Goal: Navigation & Orientation: Find specific page/section

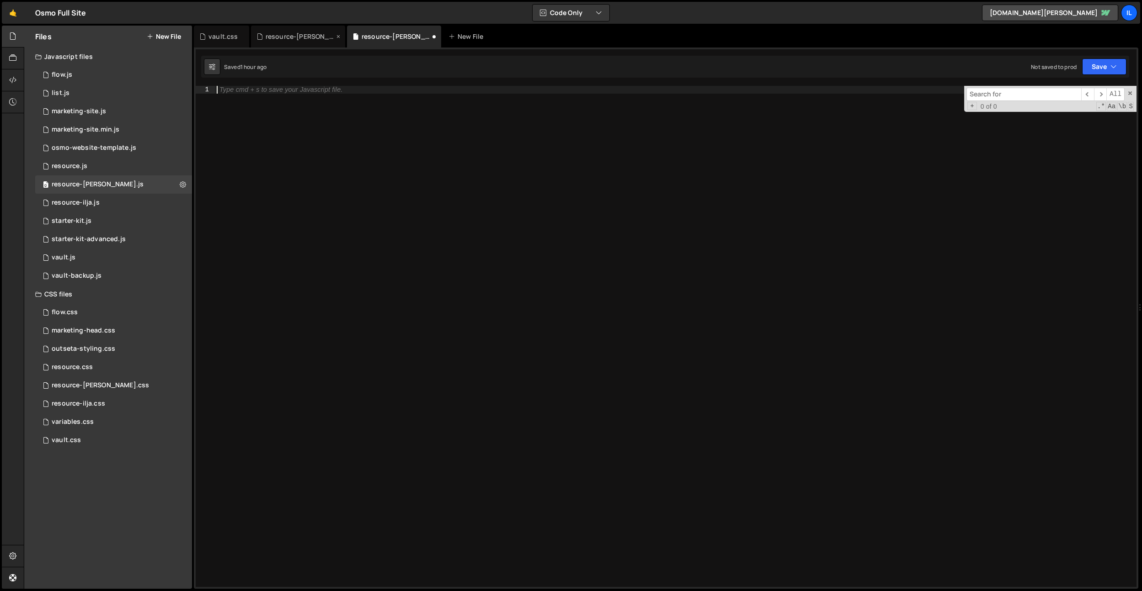
click at [292, 37] on div "resource-dennis.css" at bounding box center [300, 36] width 69 height 9
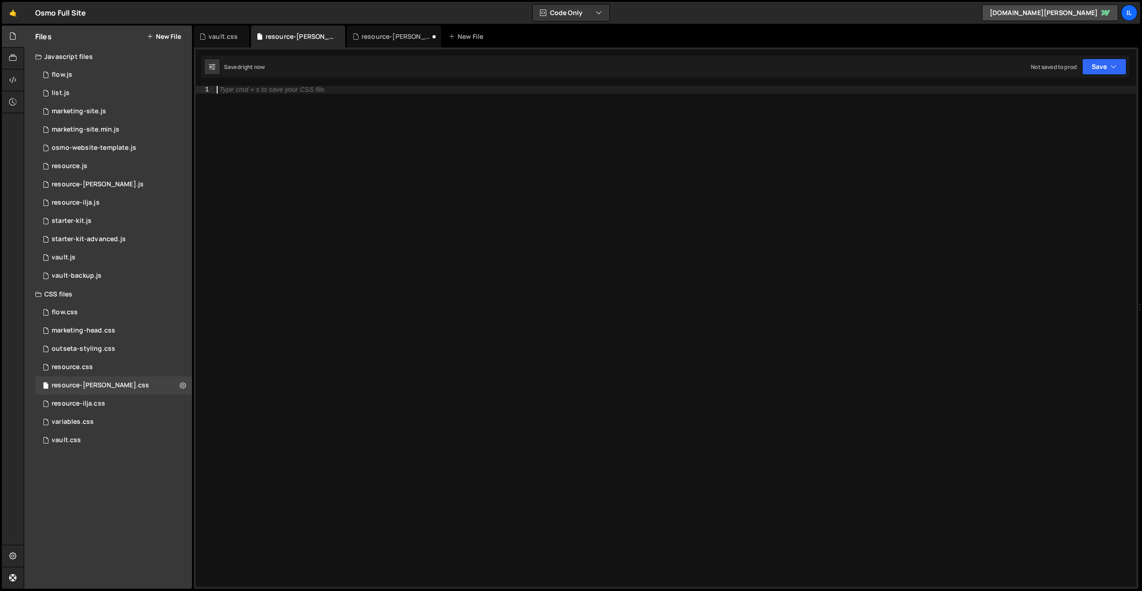
click at [355, 153] on div "Type cmd + s to save your CSS file." at bounding box center [675, 344] width 921 height 517
click at [376, 37] on div "resource-dennis.js" at bounding box center [396, 36] width 69 height 9
click at [203, 29] on div "vault.css" at bounding box center [221, 37] width 55 height 22
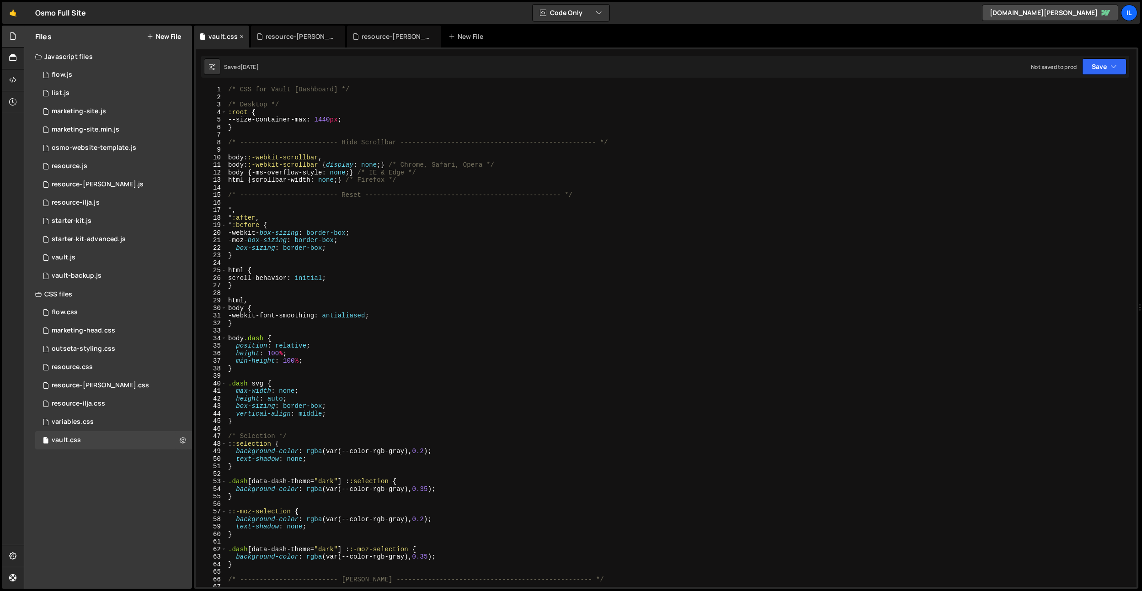
click at [241, 37] on icon at bounding box center [242, 36] width 6 height 9
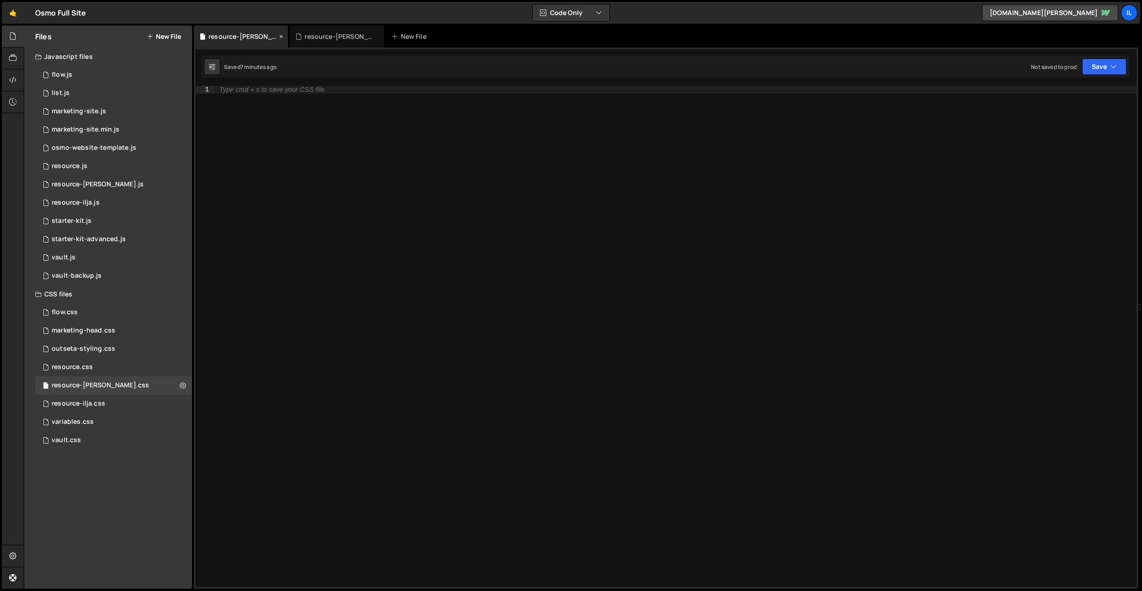
click at [278, 36] on icon at bounding box center [281, 36] width 6 height 9
click at [1125, 11] on div "Il" at bounding box center [1129, 13] width 16 height 16
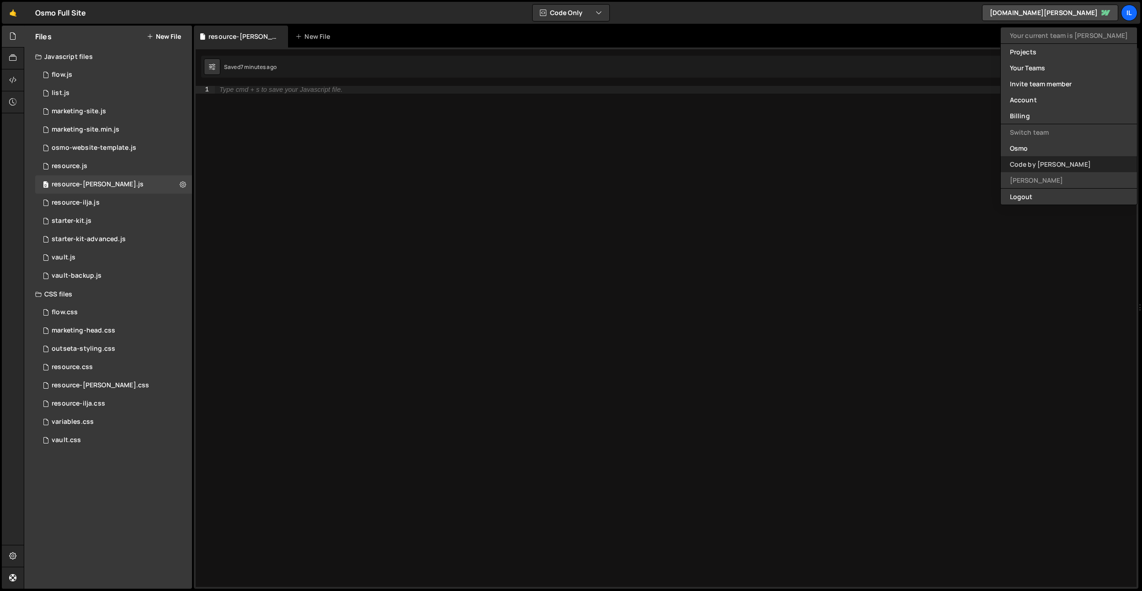
click at [1064, 165] on link "Code by [PERSON_NAME]" at bounding box center [1069, 164] width 136 height 16
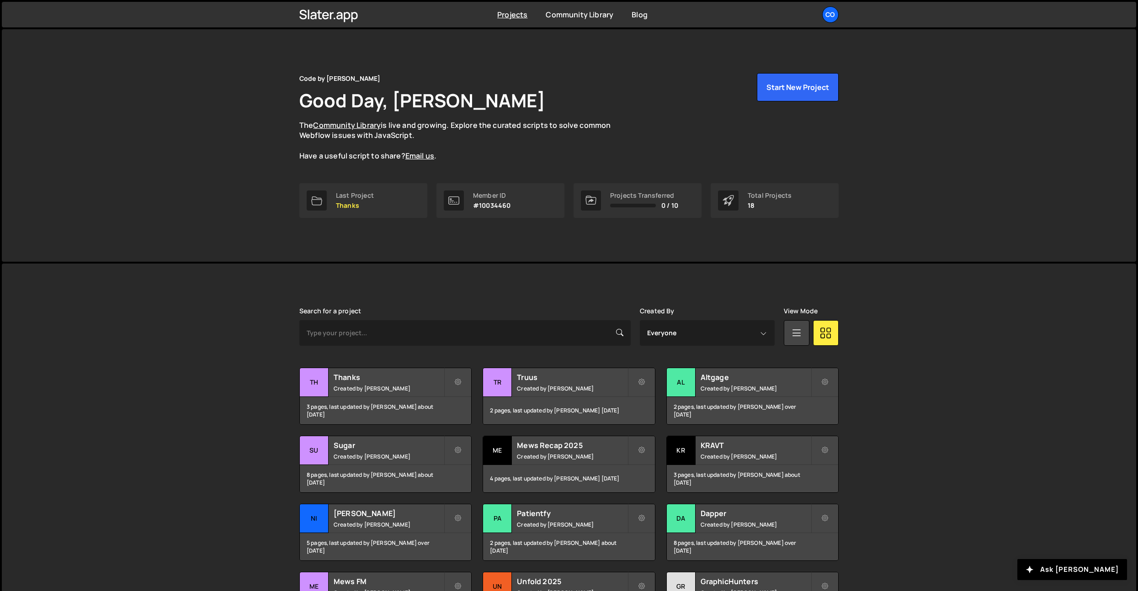
click at [1133, 14] on div "Projects Community Library Blog Co Your current team is Code by Dennis Projects…" at bounding box center [569, 15] width 1134 height 26
click at [825, 16] on div "Co" at bounding box center [830, 14] width 16 height 16
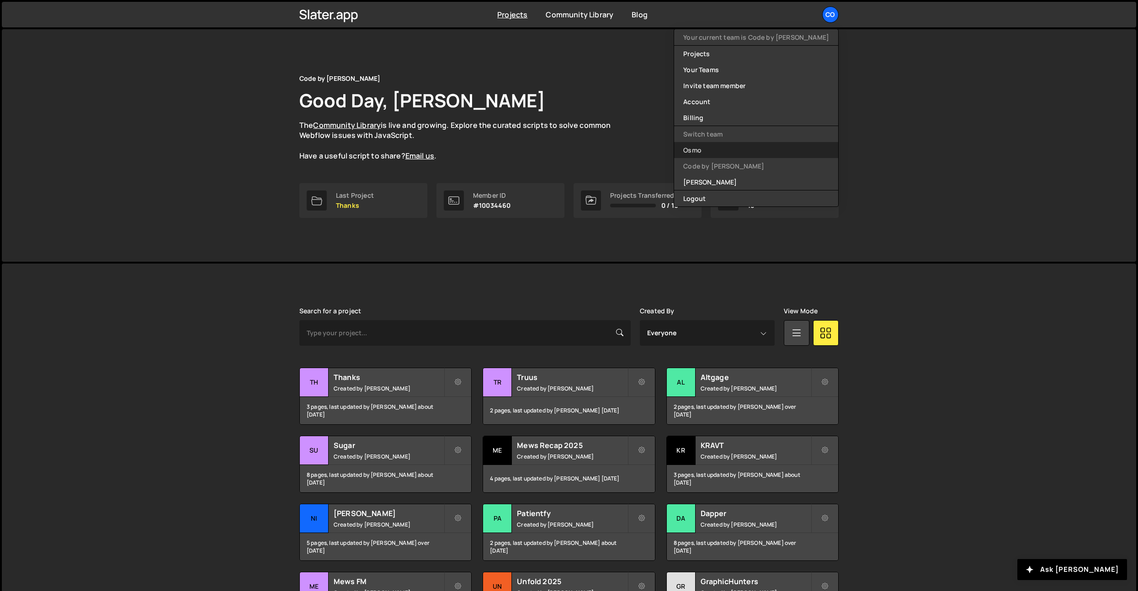
click at [751, 149] on link "Osmo" at bounding box center [756, 150] width 164 height 16
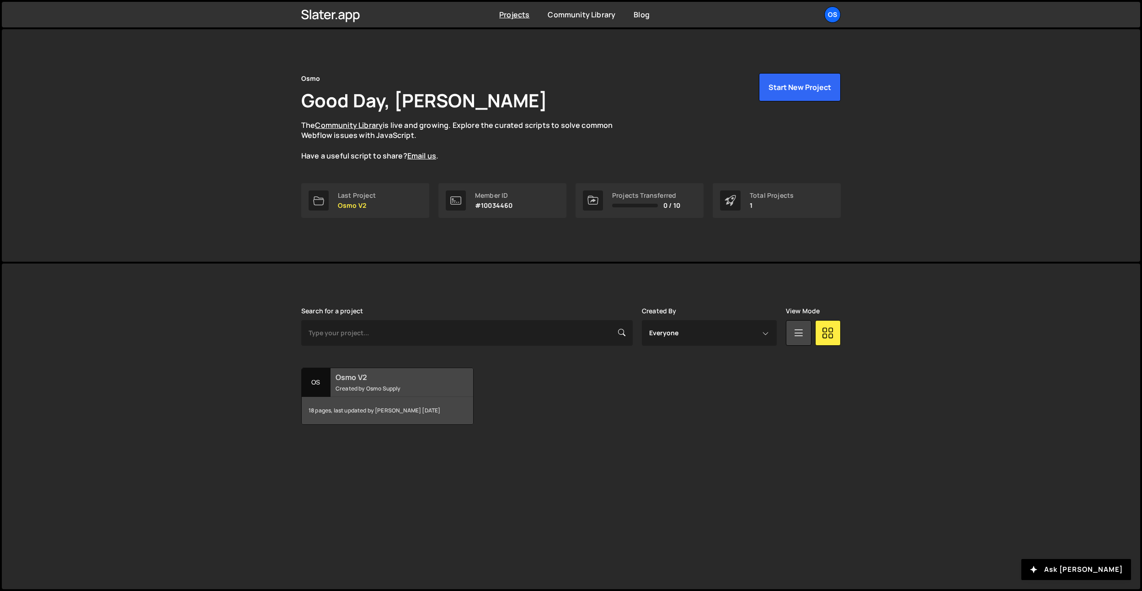
click at [387, 383] on div "Osmo V2 Created by Osmo Supply" at bounding box center [387, 382] width 171 height 28
